Goal: Task Accomplishment & Management: Manage account settings

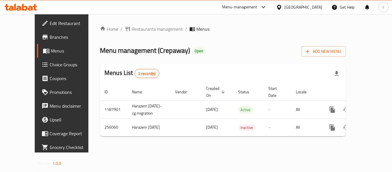
click at [318, 7] on div "[GEOGRAPHIC_DATA]" at bounding box center [304, 7] width 38 height 6
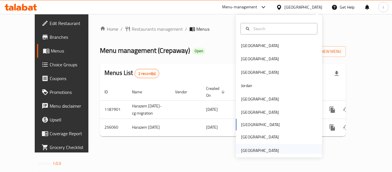
click at [254, 149] on div "[GEOGRAPHIC_DATA]" at bounding box center [260, 150] width 38 height 6
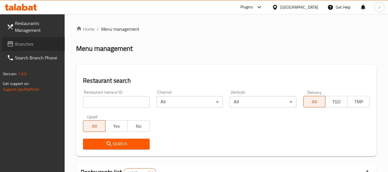
click at [35, 43] on span "Branches" at bounding box center [37, 43] width 45 height 7
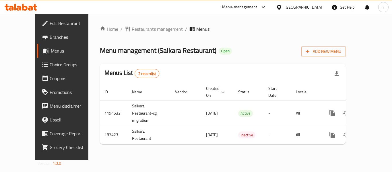
click at [255, 7] on div "Menu-management" at bounding box center [239, 7] width 35 height 7
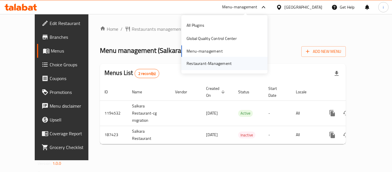
click at [204, 68] on div "Restaurant-Management" at bounding box center [209, 63] width 54 height 13
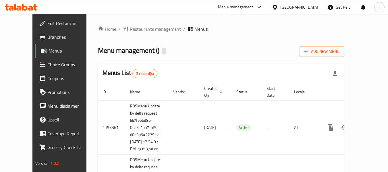
click at [130, 27] on span "Restaurants management" at bounding box center [155, 29] width 51 height 7
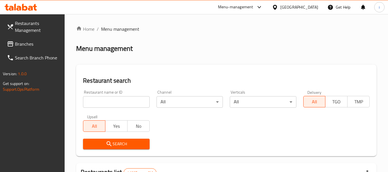
click at [111, 105] on input "search" at bounding box center [116, 101] width 66 height 11
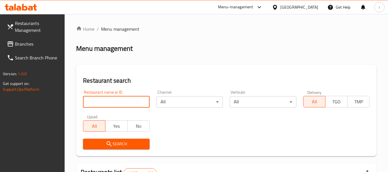
paste input "3265"
type input "3265"
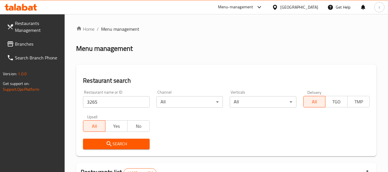
click at [114, 142] on span "Search" at bounding box center [116, 143] width 57 height 7
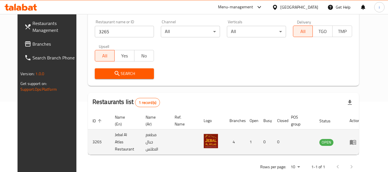
scroll to position [79, 0]
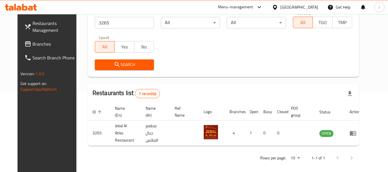
click at [295, 6] on div "[GEOGRAPHIC_DATA]" at bounding box center [299, 7] width 38 height 6
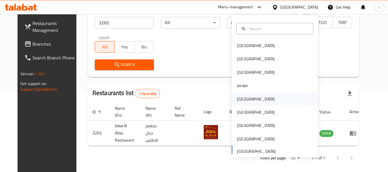
click at [247, 101] on div "Kuwait" at bounding box center [255, 98] width 47 height 13
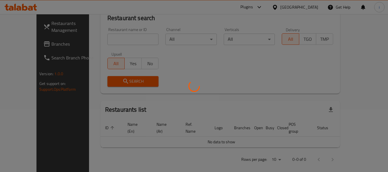
scroll to position [79, 0]
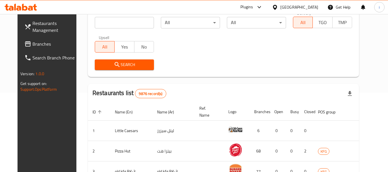
click at [25, 47] on icon at bounding box center [28, 43] width 6 height 5
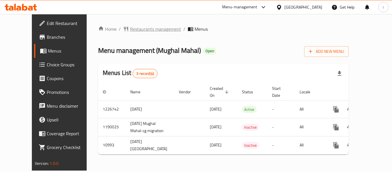
click at [130, 30] on span "Restaurants management" at bounding box center [155, 29] width 51 height 7
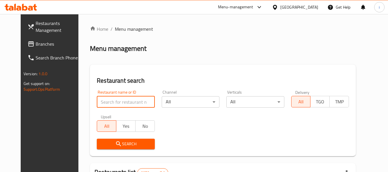
click at [113, 103] on input "search" at bounding box center [126, 101] width 58 height 11
paste input "6784"
type input "6784"
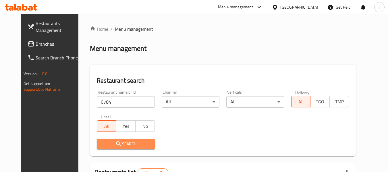
click at [117, 144] on span "Search" at bounding box center [125, 143] width 49 height 7
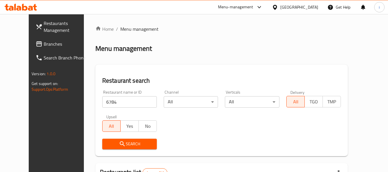
scroll to position [70, 0]
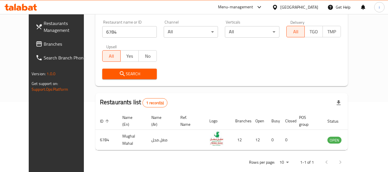
click at [311, 5] on div "Kuwait" at bounding box center [299, 7] width 38 height 6
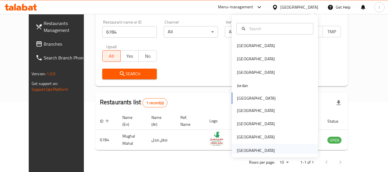
click at [256, 146] on div "[GEOGRAPHIC_DATA]" at bounding box center [255, 150] width 47 height 13
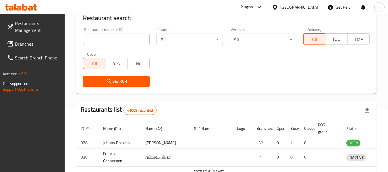
scroll to position [70, 0]
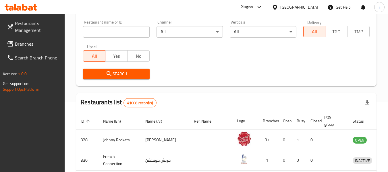
click at [17, 45] on span "Branches" at bounding box center [37, 43] width 45 height 7
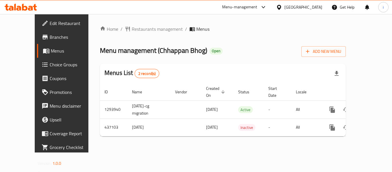
click at [235, 7] on div "Menu-management" at bounding box center [239, 7] width 35 height 7
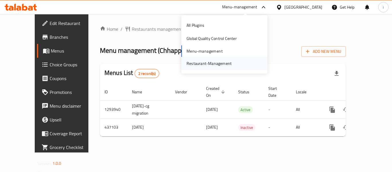
click at [211, 60] on div "Restaurant-Management" at bounding box center [209, 63] width 45 height 6
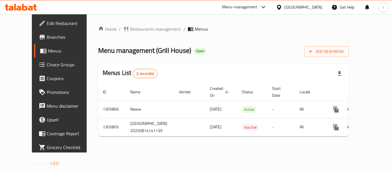
click at [307, 6] on div "[GEOGRAPHIC_DATA]" at bounding box center [304, 7] width 38 height 6
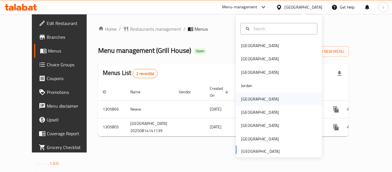
click at [256, 100] on div "[GEOGRAPHIC_DATA]" at bounding box center [279, 98] width 86 height 13
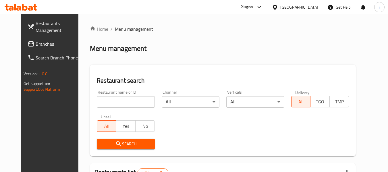
click at [37, 46] on span "Branches" at bounding box center [58, 43] width 45 height 7
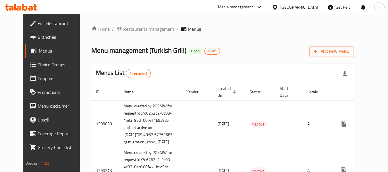
click at [135, 30] on span "Restaurants management" at bounding box center [148, 29] width 51 height 7
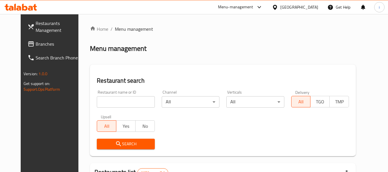
click at [121, 100] on input "search" at bounding box center [126, 101] width 58 height 11
paste input "172"
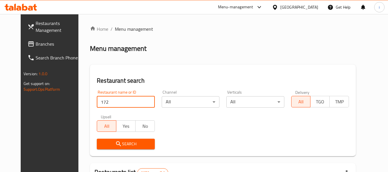
type input "172"
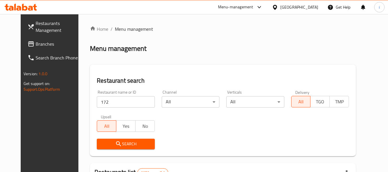
click at [115, 142] on icon "submit" at bounding box center [118, 143] width 7 height 7
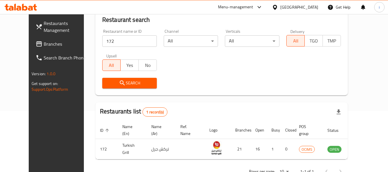
scroll to position [70, 0]
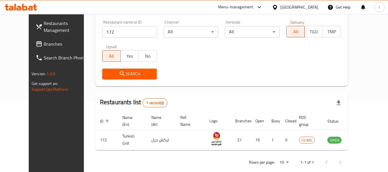
click at [57, 27] on span "Restaurants Management" at bounding box center [66, 27] width 45 height 14
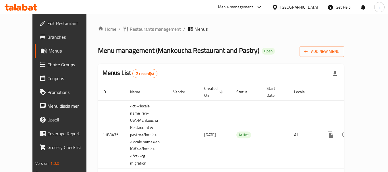
click at [130, 26] on span "Restaurants management" at bounding box center [155, 29] width 51 height 7
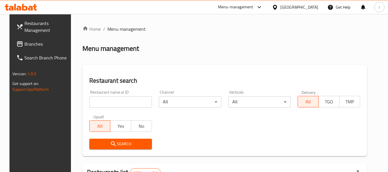
click at [105, 105] on input "search" at bounding box center [120, 101] width 63 height 11
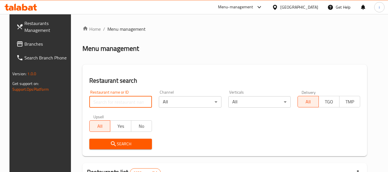
paste input "17201"
type input "17201"
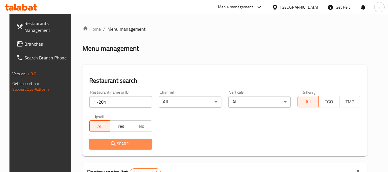
click at [113, 144] on span "Search" at bounding box center [120, 143] width 53 height 7
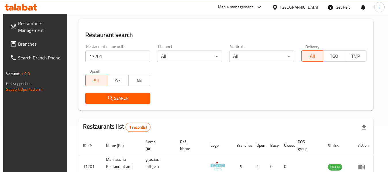
scroll to position [84, 0]
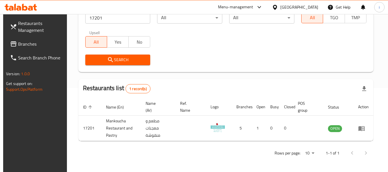
drag, startPoint x: 305, startPoint y: 8, endPoint x: 298, endPoint y: 14, distance: 9.2
click at [278, 8] on icon at bounding box center [275, 7] width 6 height 6
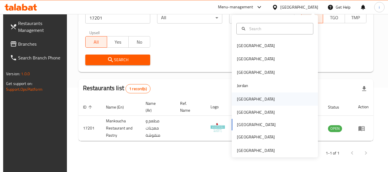
click at [249, 104] on div "[GEOGRAPHIC_DATA]" at bounding box center [275, 98] width 86 height 13
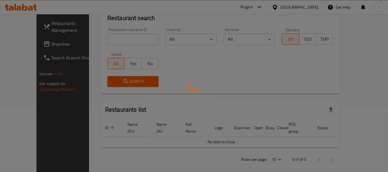
scroll to position [84, 0]
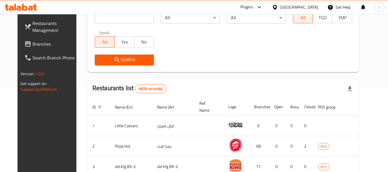
click at [32, 40] on span "Branches" at bounding box center [54, 43] width 45 height 7
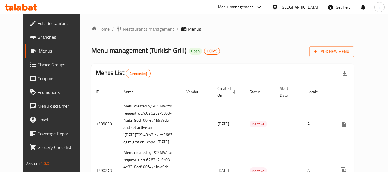
click at [131, 26] on span "Restaurants management" at bounding box center [148, 29] width 51 height 7
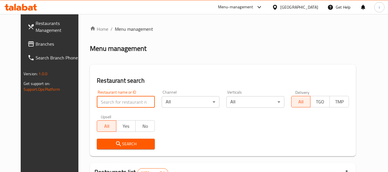
click at [99, 101] on input "search" at bounding box center [126, 101] width 58 height 11
type input "v"
click at [142, 103] on input "v" at bounding box center [126, 101] width 58 height 11
paste input "172"
type input "172"
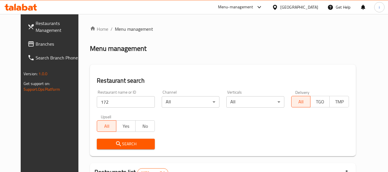
click at [115, 144] on icon "submit" at bounding box center [118, 143] width 7 height 7
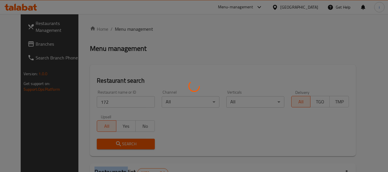
click at [106, 144] on div at bounding box center [194, 86] width 388 height 172
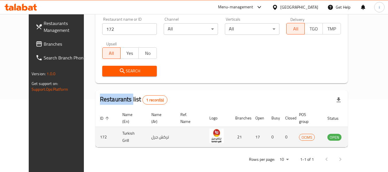
scroll to position [79, 0]
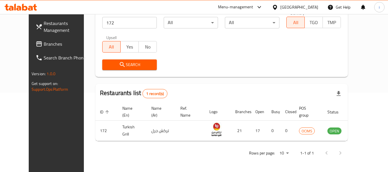
click at [192, 69] on div "Search" at bounding box center [222, 65] width 246 height 18
drag, startPoint x: 313, startPoint y: 5, endPoint x: 306, endPoint y: 9, distance: 8.0
click at [313, 5] on div "[GEOGRAPHIC_DATA]" at bounding box center [299, 7] width 38 height 6
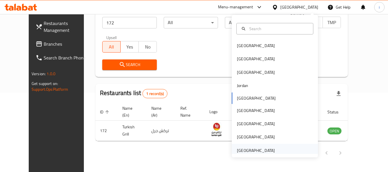
click at [253, 152] on div "[GEOGRAPHIC_DATA]" at bounding box center [256, 150] width 38 height 6
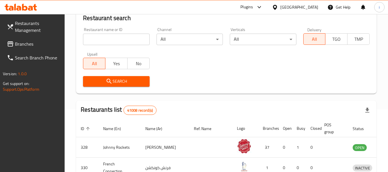
scroll to position [79, 0]
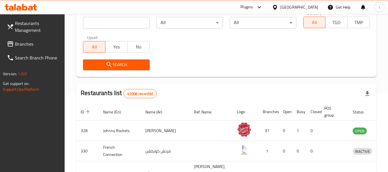
click at [28, 46] on span "Branches" at bounding box center [37, 43] width 45 height 7
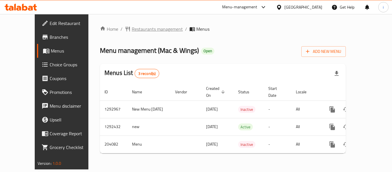
click at [145, 32] on span "Restaurants management" at bounding box center [157, 29] width 51 height 7
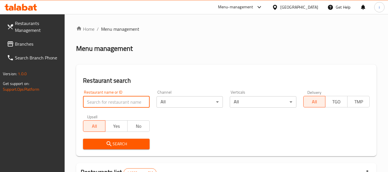
click at [118, 103] on input "search" at bounding box center [116, 101] width 66 height 11
paste input "622682"
type input "622682"
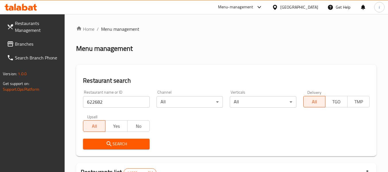
click at [122, 142] on span "Search" at bounding box center [116, 143] width 57 height 7
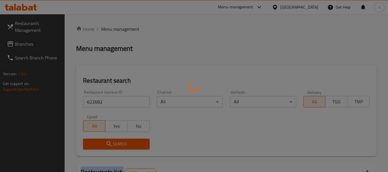
click at [122, 142] on div at bounding box center [194, 86] width 388 height 172
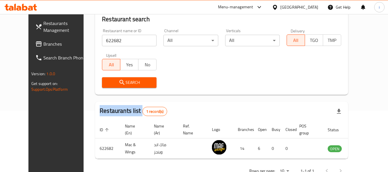
scroll to position [79, 0]
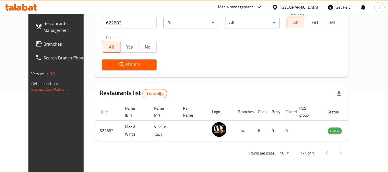
click at [256, 3] on div "Menu-management" at bounding box center [240, 7] width 54 height 14
click at [226, 5] on div "Menu-management" at bounding box center [235, 7] width 35 height 7
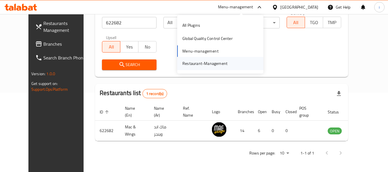
click at [217, 64] on div "Restaurant-Management" at bounding box center [204, 63] width 45 height 6
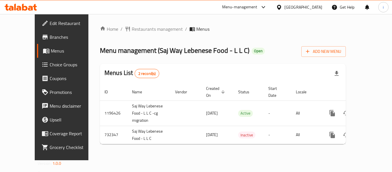
click at [238, 3] on div "Menu-management" at bounding box center [245, 7] width 54 height 14
click at [137, 31] on span "Restaurants management" at bounding box center [157, 29] width 51 height 7
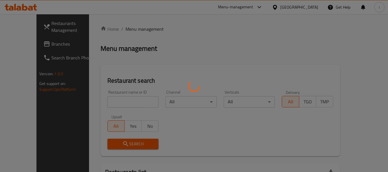
click at [122, 100] on div at bounding box center [194, 86] width 388 height 172
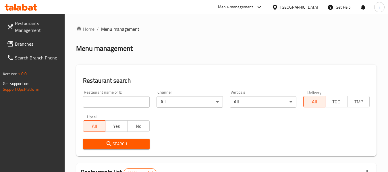
click at [122, 100] on input "search" at bounding box center [116, 101] width 66 height 11
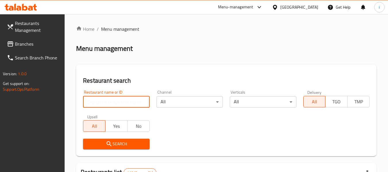
paste input "646940"
type input "646940"
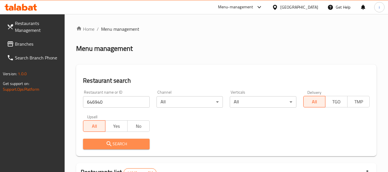
click at [112, 143] on icon "submit" at bounding box center [109, 143] width 7 height 7
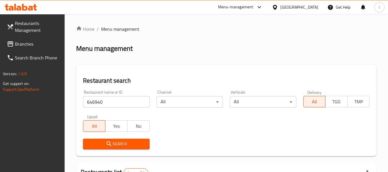
click at [292, 5] on div "[GEOGRAPHIC_DATA]" at bounding box center [299, 7] width 38 height 6
click at [249, 6] on div "Menu-management" at bounding box center [235, 7] width 35 height 7
click at [21, 44] on span "Branches" at bounding box center [37, 43] width 45 height 7
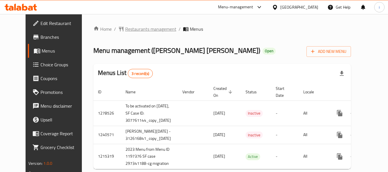
click at [139, 28] on span "Restaurants management" at bounding box center [150, 29] width 51 height 7
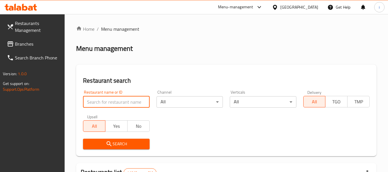
click at [117, 105] on input "search" at bounding box center [116, 101] width 66 height 11
paste input "10756"
type input "10756"
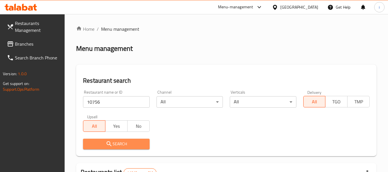
click at [118, 142] on span "Search" at bounding box center [116, 143] width 57 height 7
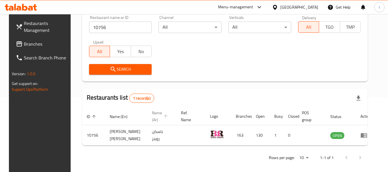
scroll to position [77, 0]
